Goal: Transaction & Acquisition: Purchase product/service

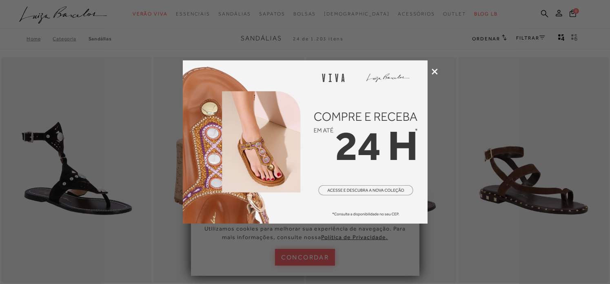
click at [433, 72] on icon at bounding box center [435, 72] width 6 height 6
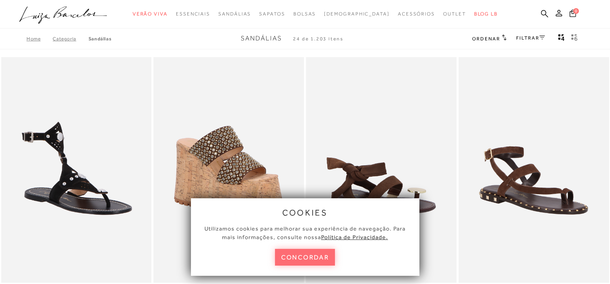
click at [328, 262] on button "concordar" at bounding box center [305, 257] width 60 height 17
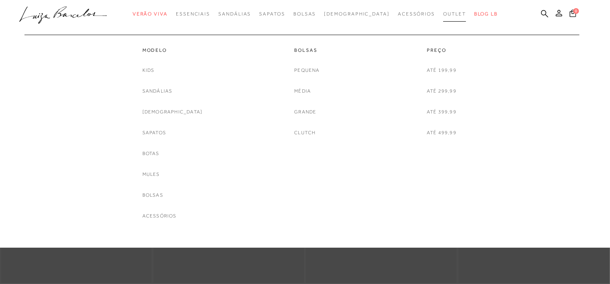
click at [443, 9] on link "Outlet" at bounding box center [454, 14] width 23 height 15
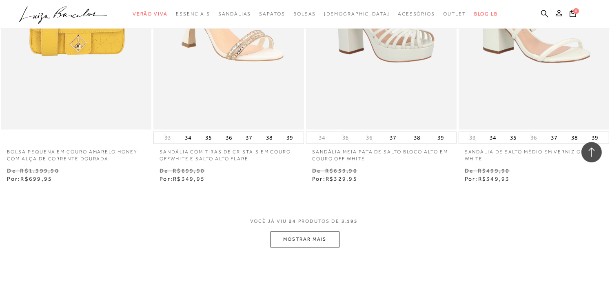
scroll to position [1600, 0]
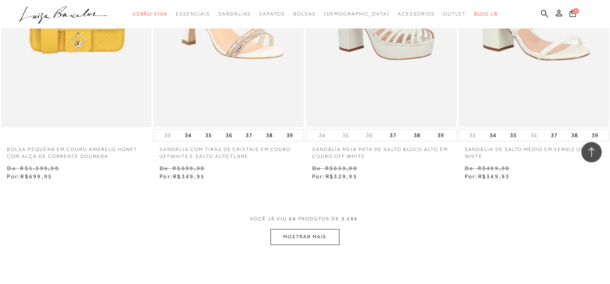
click at [309, 231] on button "MOSTRAR MAIS" at bounding box center [305, 237] width 69 height 16
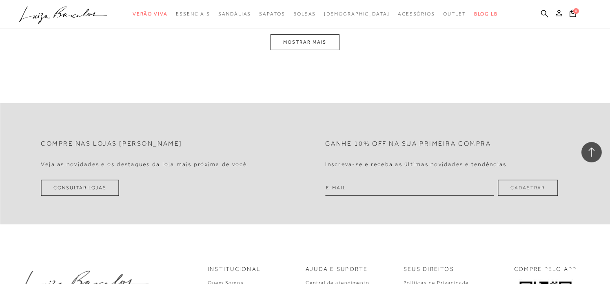
scroll to position [3527, 0]
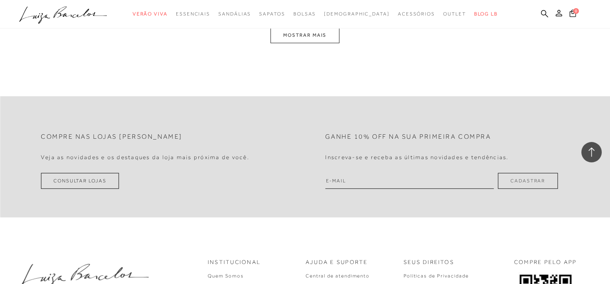
click at [292, 34] on button "MOSTRAR MAIS" at bounding box center [305, 35] width 69 height 16
click at [292, 34] on div "Loading..." at bounding box center [305, 142] width 610 height 284
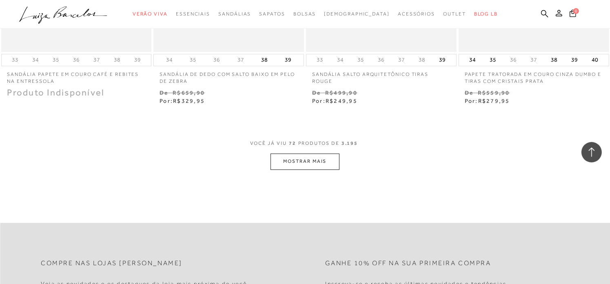
scroll to position [5026, 0]
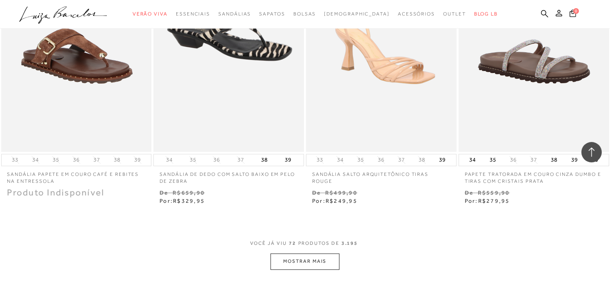
click at [300, 261] on button "MOSTRAR MAIS" at bounding box center [305, 262] width 69 height 16
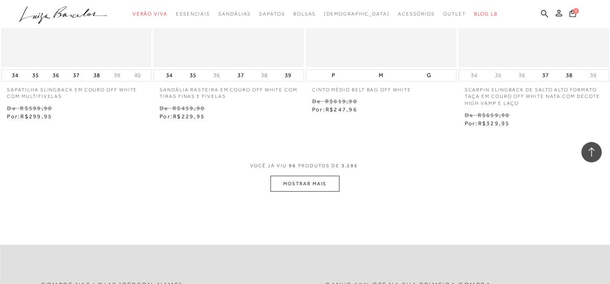
scroll to position [6838, 0]
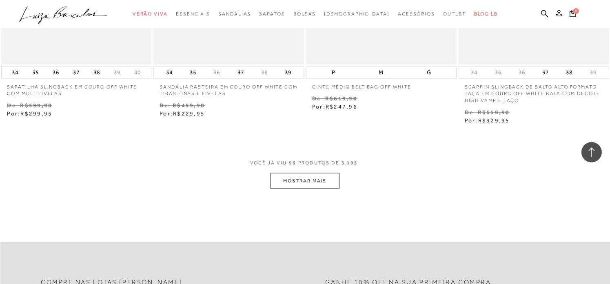
click at [311, 186] on button "MOSTRAR MAIS" at bounding box center [305, 181] width 69 height 16
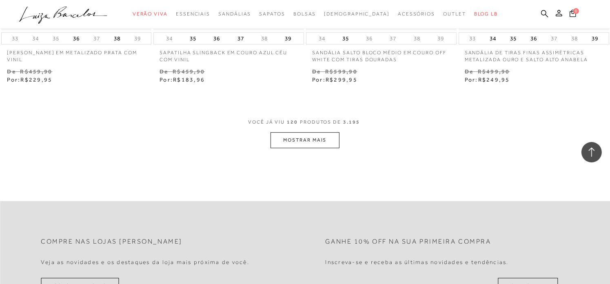
scroll to position [8618, 0]
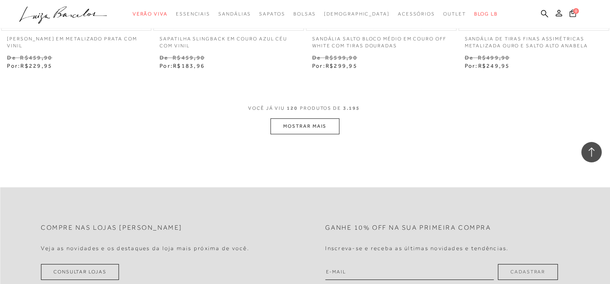
click at [310, 125] on button "MOSTRAR MAIS" at bounding box center [305, 126] width 69 height 16
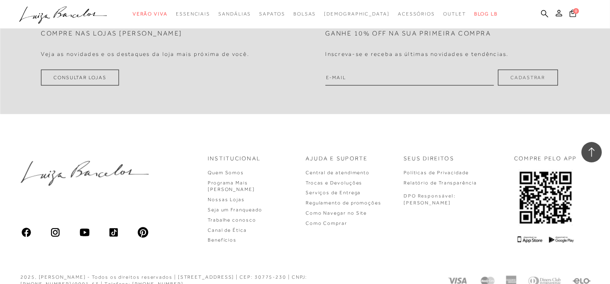
scroll to position [10552, 0]
